Goal: Task Accomplishment & Management: Manage account settings

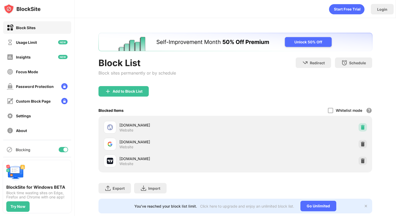
click at [359, 128] on div at bounding box center [363, 127] width 8 height 8
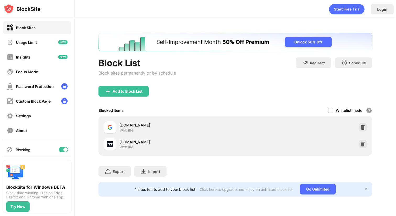
click at [359, 128] on div at bounding box center [363, 127] width 8 height 8
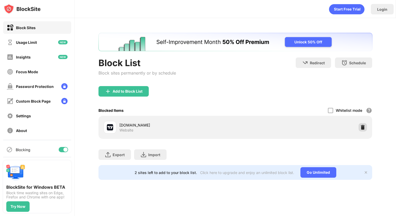
click at [364, 124] on img at bounding box center [362, 126] width 5 height 5
